Goal: Obtain resource: Download file/media

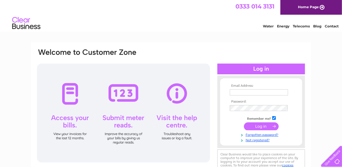
type input "[EMAIL_ADDRESS][DOMAIN_NAME]"
click at [258, 125] on input "submit" at bounding box center [261, 126] width 35 height 8
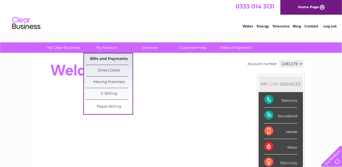
click at [113, 60] on link "Bills and Payments" at bounding box center [109, 58] width 47 height 11
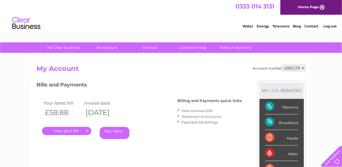
click at [194, 110] on link "View previous bills" at bounding box center [196, 110] width 31 height 4
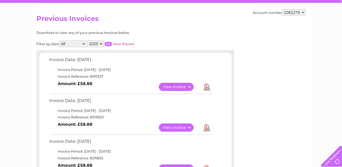
scroll to position [57, 0]
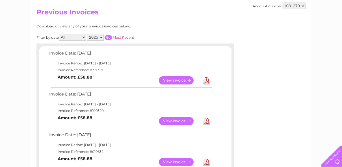
click at [207, 119] on link "Download" at bounding box center [206, 121] width 7 height 8
click at [207, 77] on link "Download" at bounding box center [206, 80] width 7 height 8
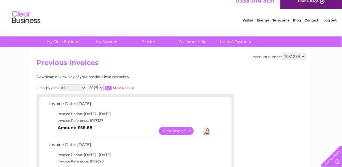
scroll to position [0, 0]
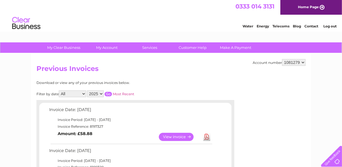
click at [328, 26] on link "Log out" at bounding box center [329, 26] width 13 height 4
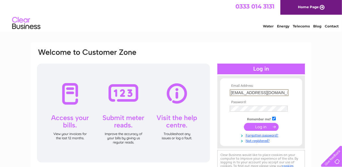
click at [277, 91] on input "nmdouglas@live.co.uk" at bounding box center [259, 92] width 59 height 7
type input "margaret@antipasti.co.uk"
click at [253, 125] on input "submit" at bounding box center [261, 126] width 35 height 8
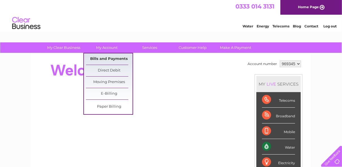
click at [111, 57] on link "Bills and Payments" at bounding box center [109, 58] width 47 height 11
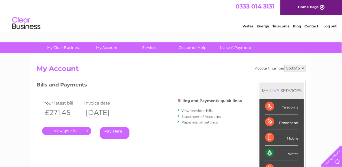
click at [111, 58] on div "Account number 969345 My Account MY LIVE SERVICES Telecoms Broadband Mobile Wat…" at bounding box center [171, 146] width 280 height 187
click at [196, 110] on link "View previous bills" at bounding box center [196, 110] width 31 height 4
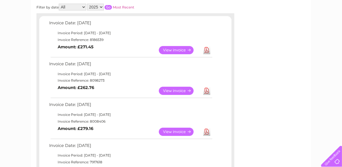
scroll to position [89, 0]
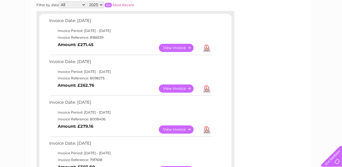
click at [206, 87] on link "Download" at bounding box center [206, 88] width 7 height 8
click at [208, 45] on link "Download" at bounding box center [206, 48] width 7 height 8
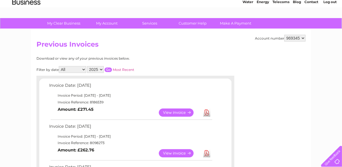
scroll to position [0, 0]
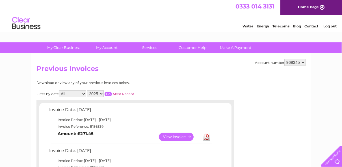
click at [331, 24] on link "Log out" at bounding box center [329, 26] width 13 height 4
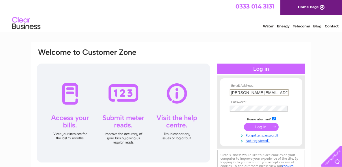
click at [282, 92] on input "margaret@antipasti.co.uk" at bounding box center [259, 92] width 59 height 7
type input "jcdouglas@live.co.uk"
click at [262, 122] on input "submit" at bounding box center [261, 126] width 35 height 8
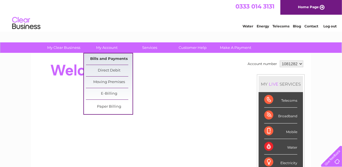
click at [104, 61] on link "Bills and Payments" at bounding box center [109, 58] width 47 height 11
